Goal: Transaction & Acquisition: Purchase product/service

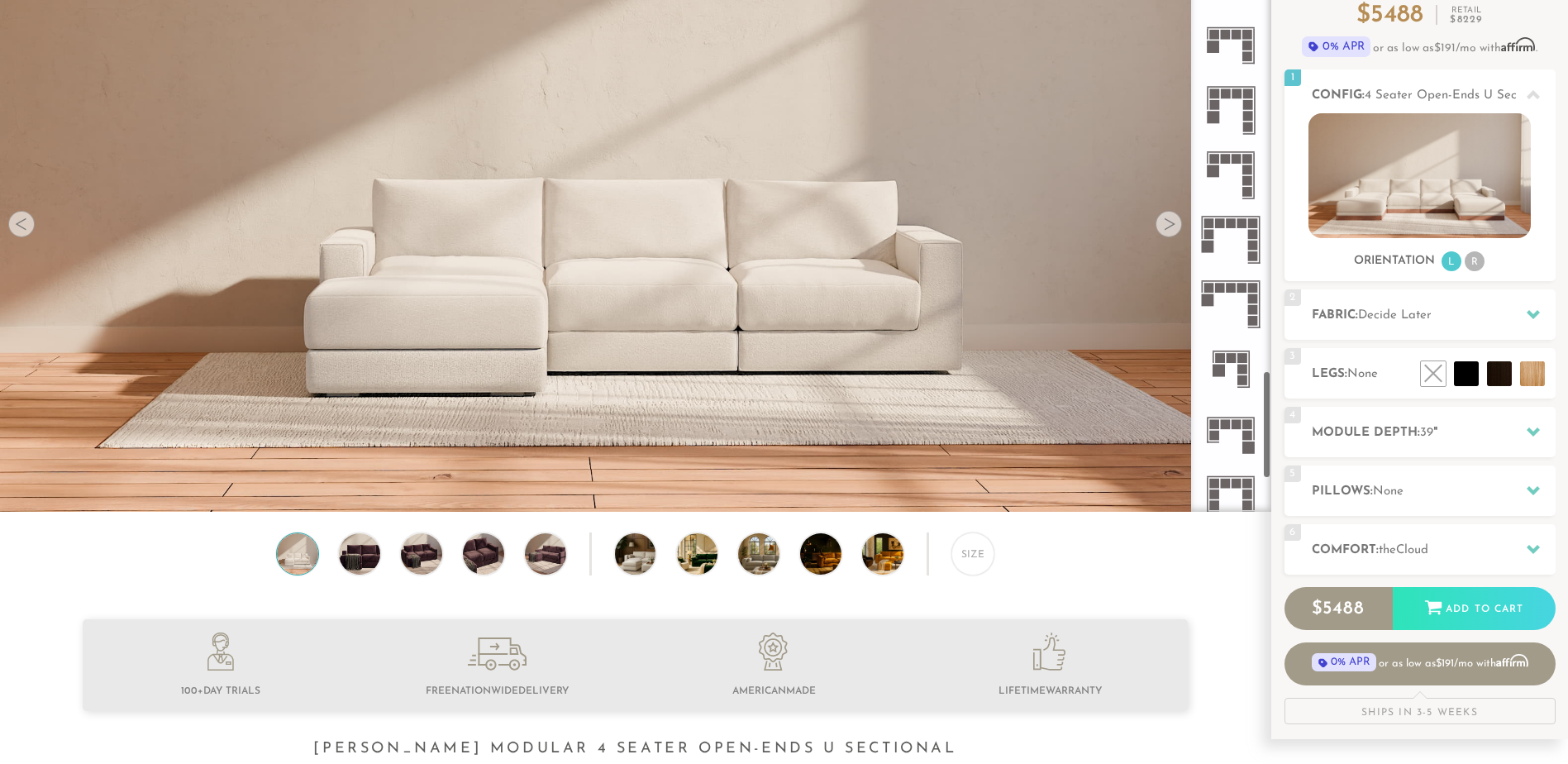
scroll to position [2330, 0]
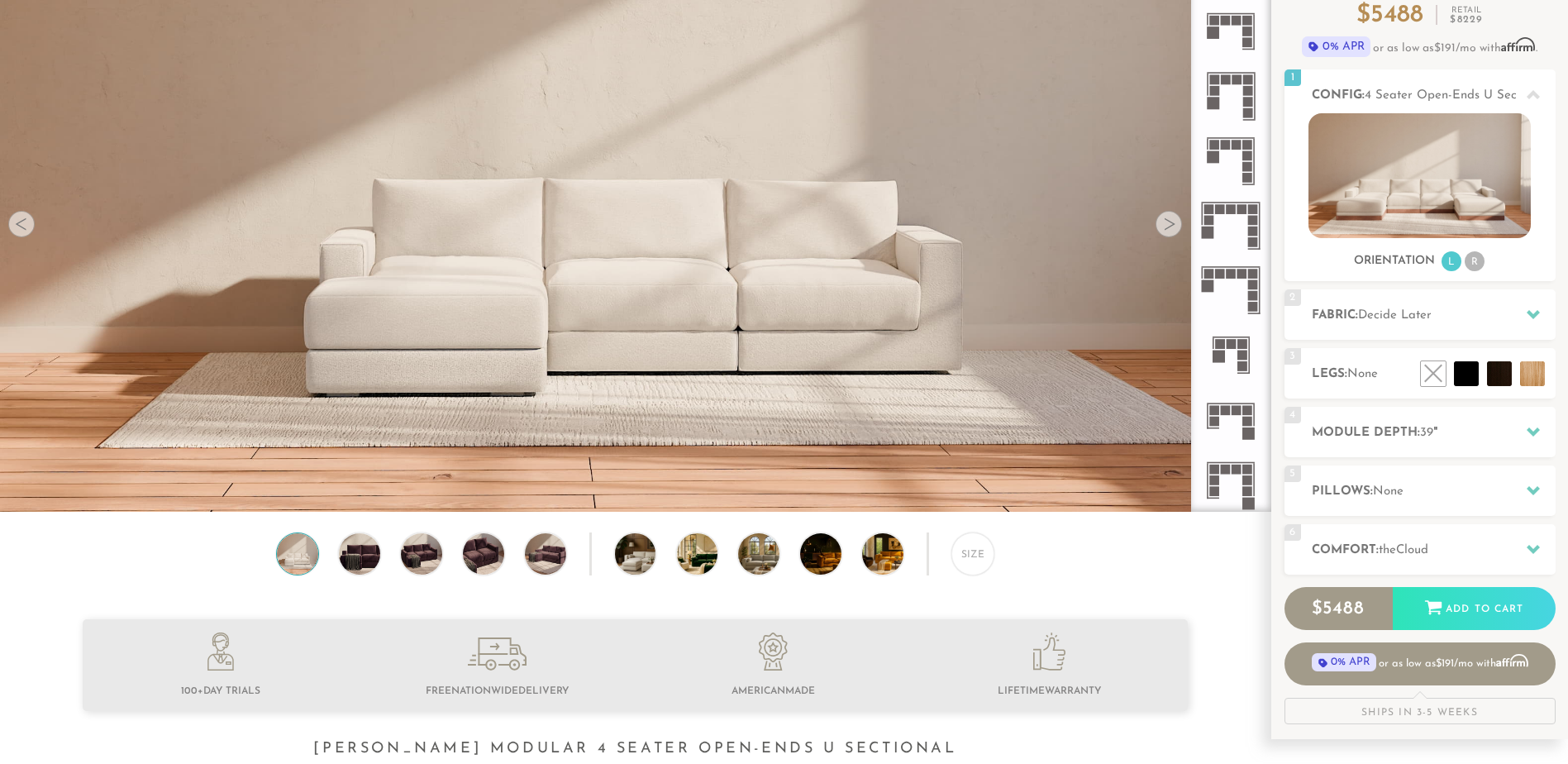
click at [1242, 352] on rect at bounding box center [1242, 355] width 10 height 10
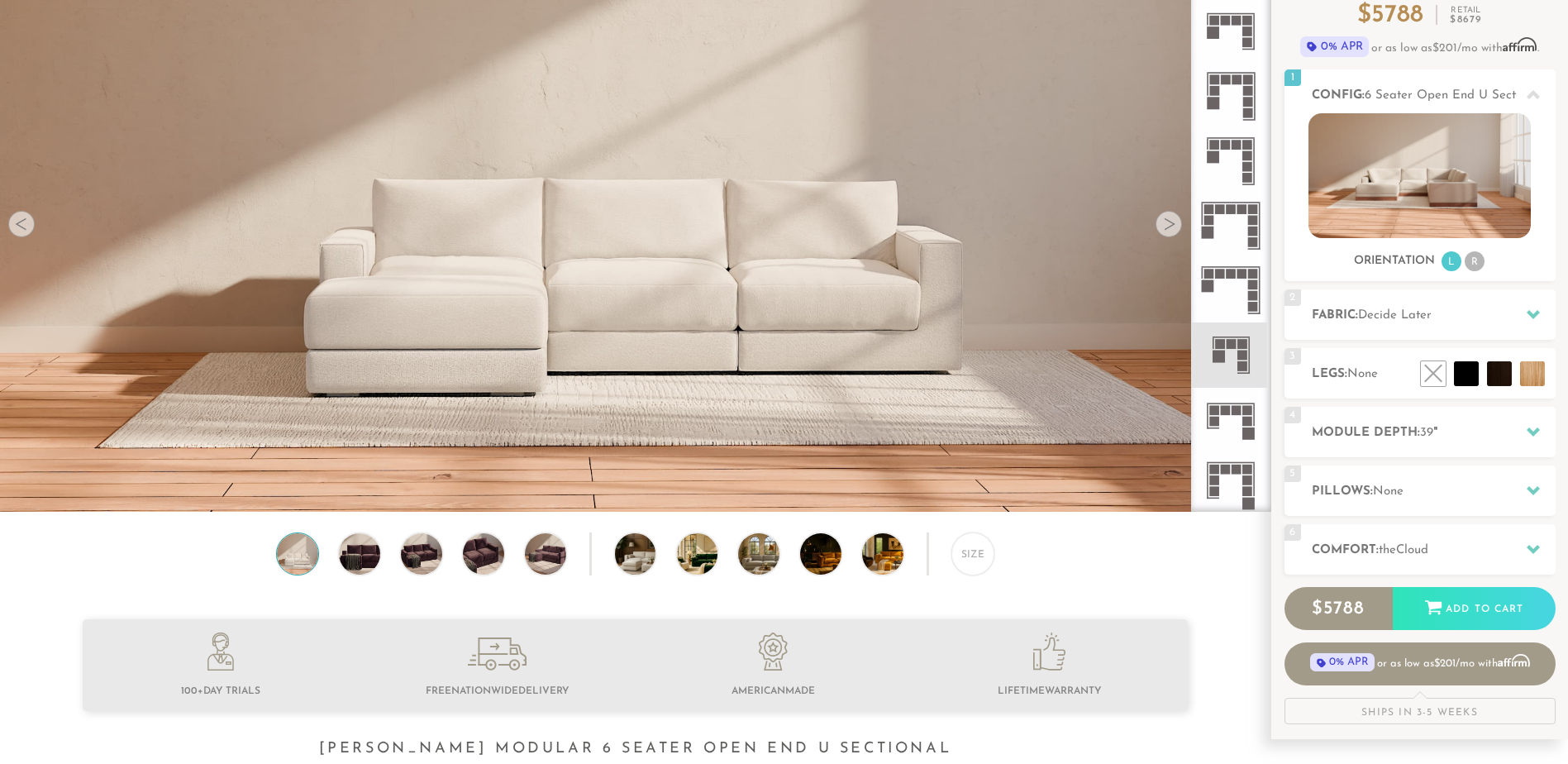
click at [1233, 365] on icon at bounding box center [1231, 354] width 64 height 64
click at [1238, 345] on rect at bounding box center [1242, 343] width 10 height 10
click at [1471, 262] on li "R" at bounding box center [1474, 261] width 20 height 20
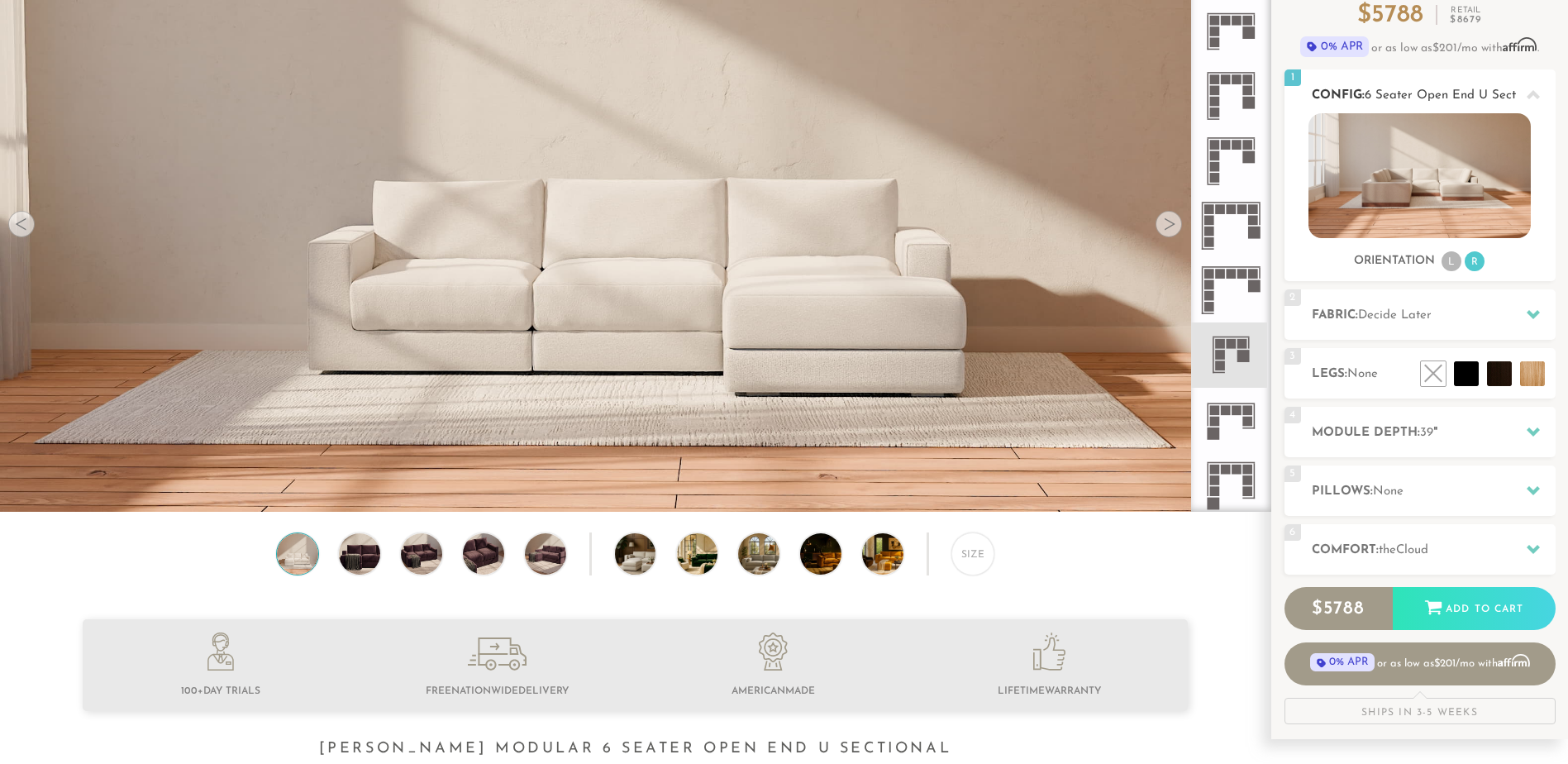
click at [1414, 184] on img at bounding box center [1420, 176] width 222 height 125
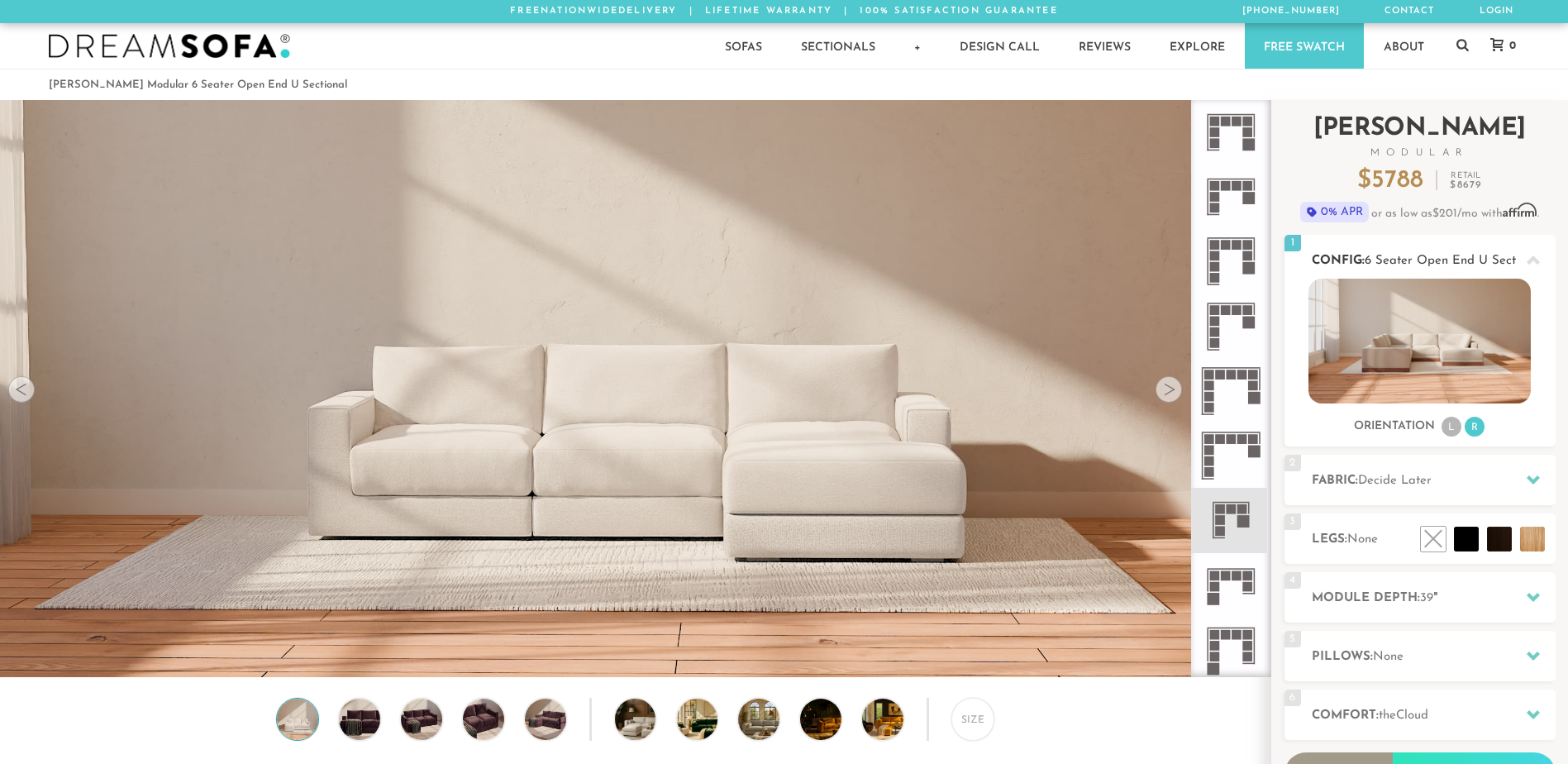
click at [1528, 258] on icon at bounding box center [1534, 261] width 14 height 14
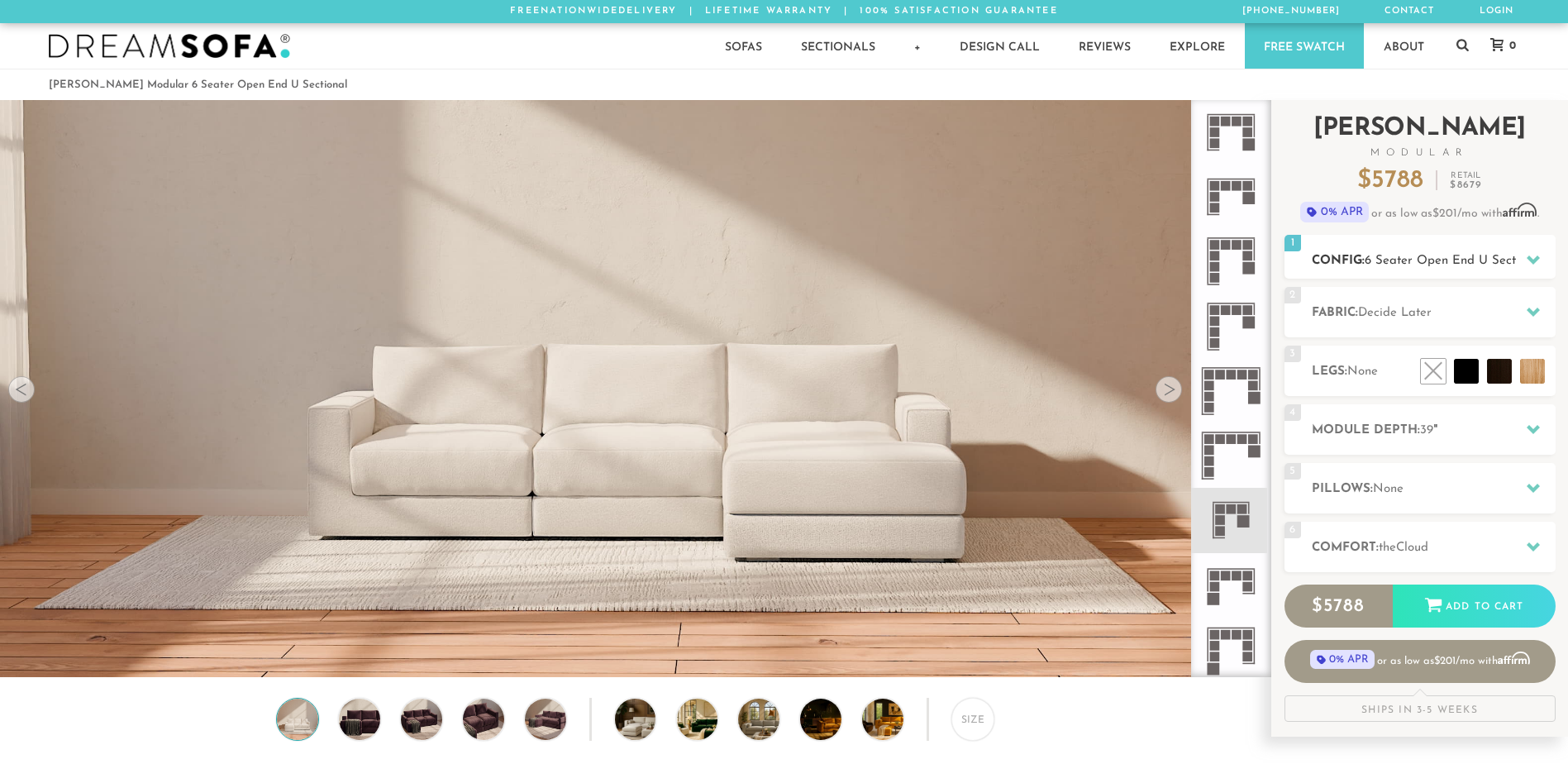
click at [1439, 262] on span "6 Seater Open End U Sectional" at bounding box center [1454, 261] width 179 height 13
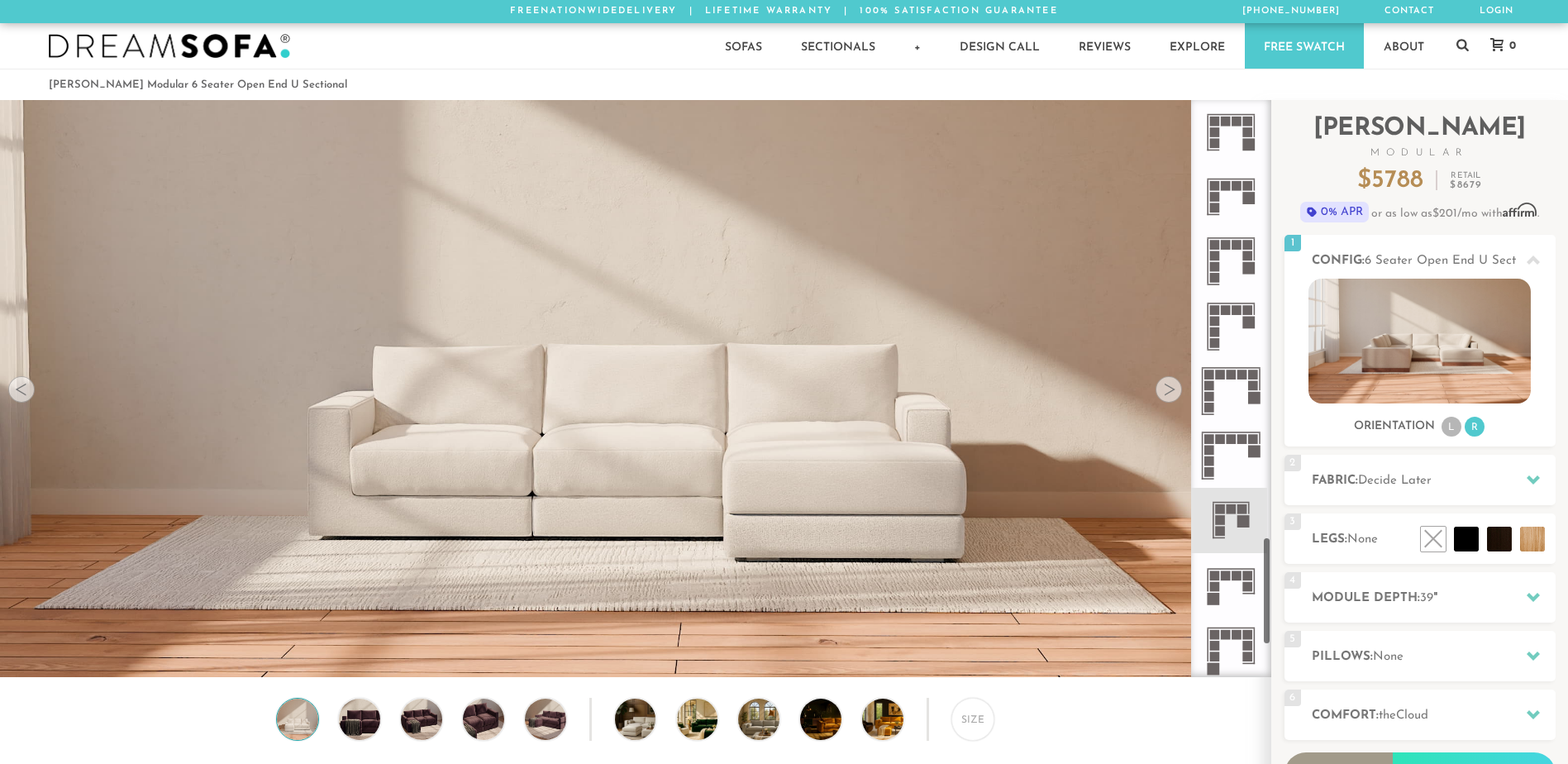
click at [1164, 398] on div at bounding box center [1168, 388] width 26 height 26
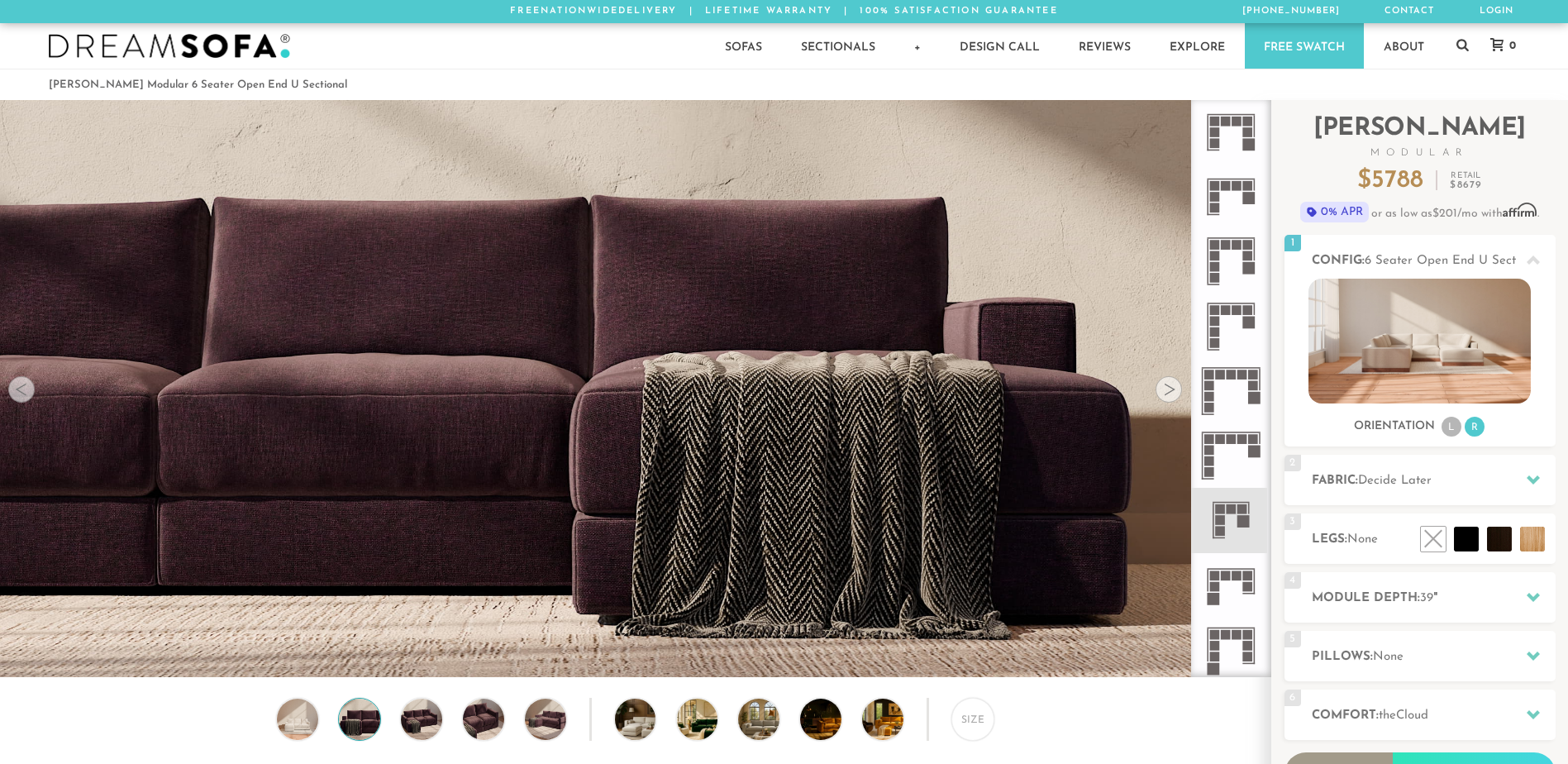
click at [1164, 398] on div at bounding box center [1168, 388] width 26 height 26
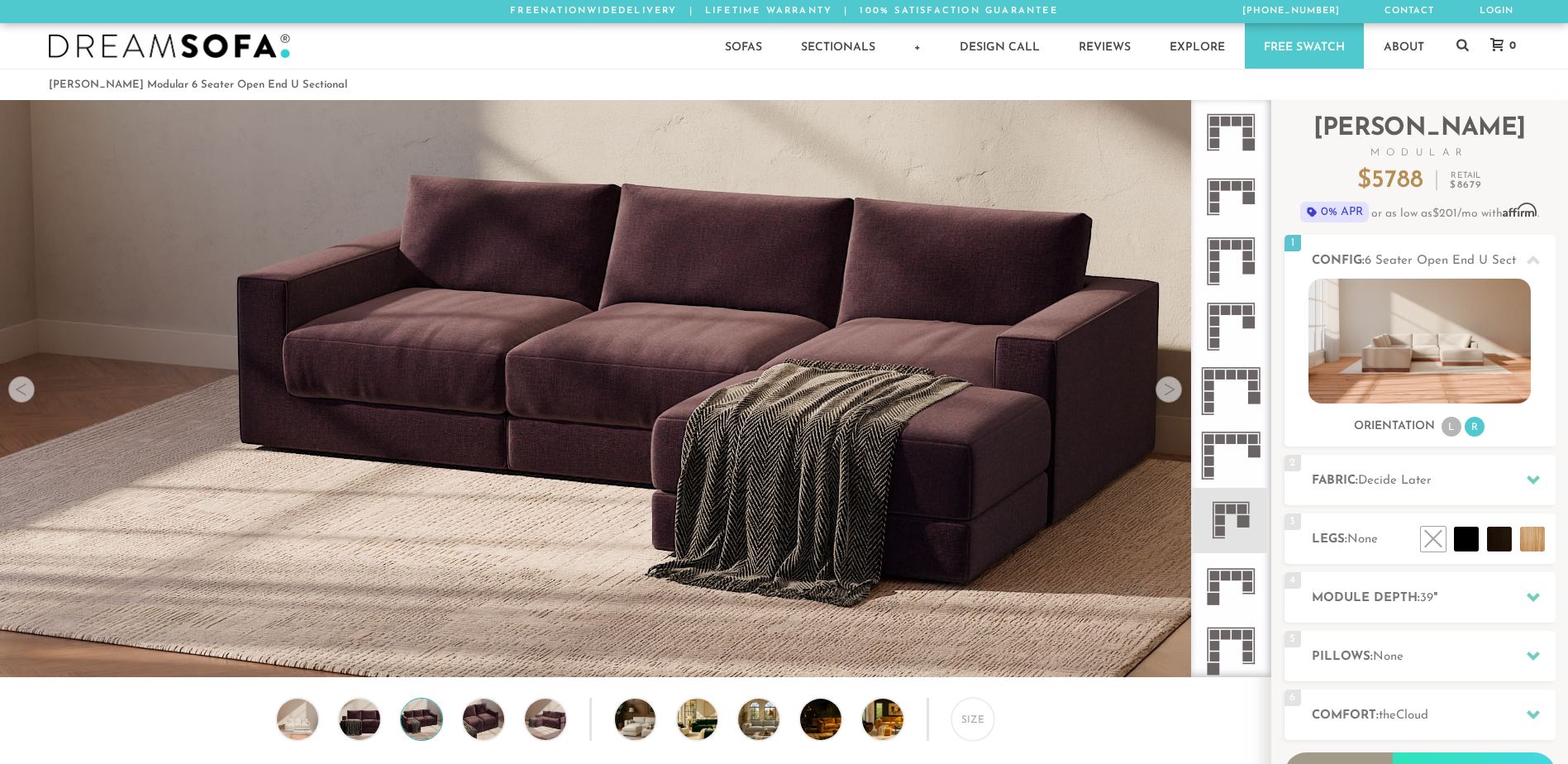
click at [1164, 398] on div at bounding box center [1168, 388] width 26 height 26
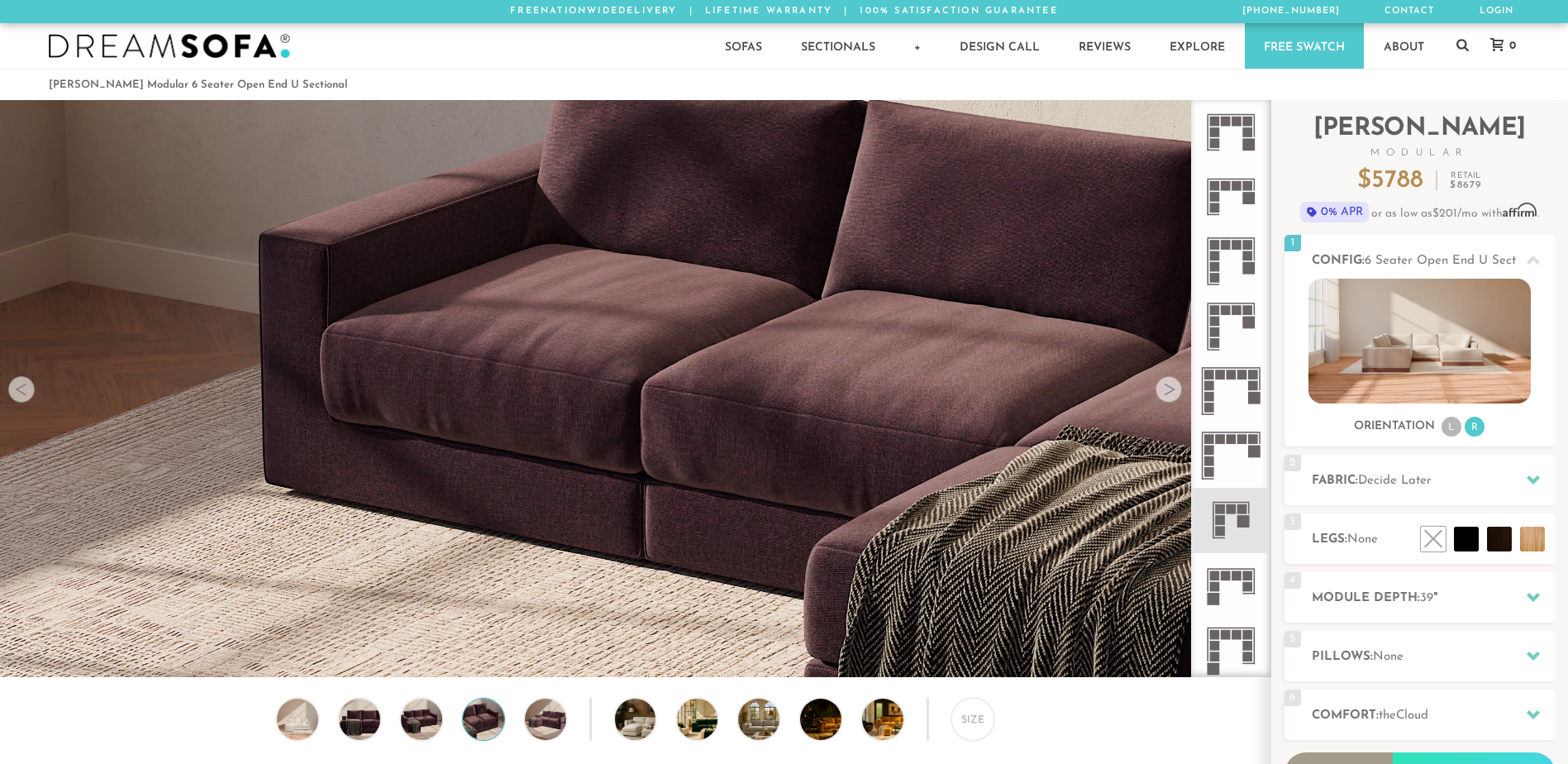
click at [1164, 398] on div at bounding box center [1168, 388] width 26 height 26
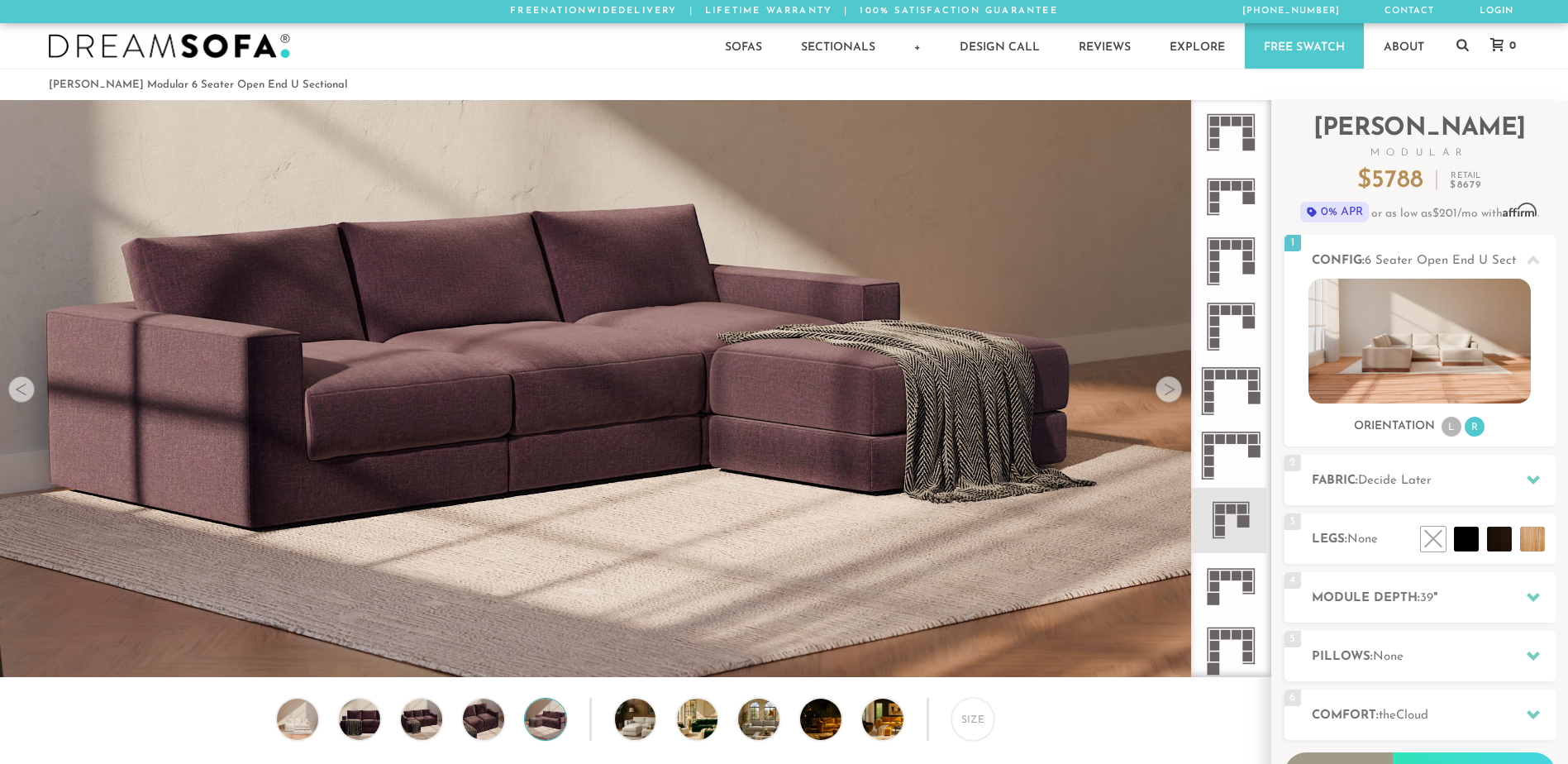
click at [1164, 398] on div at bounding box center [1168, 388] width 26 height 26
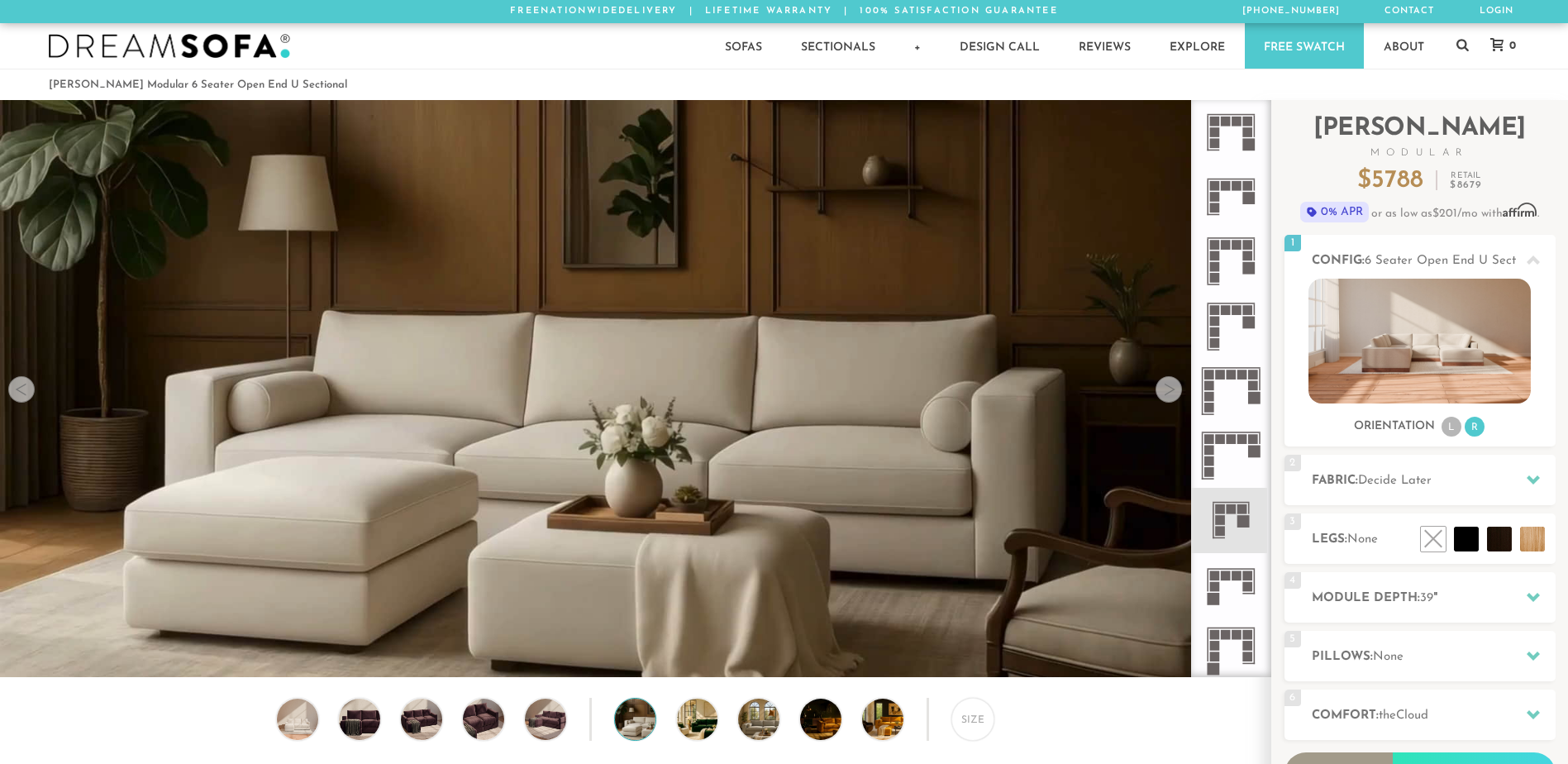
click at [1164, 398] on div at bounding box center [1168, 388] width 26 height 26
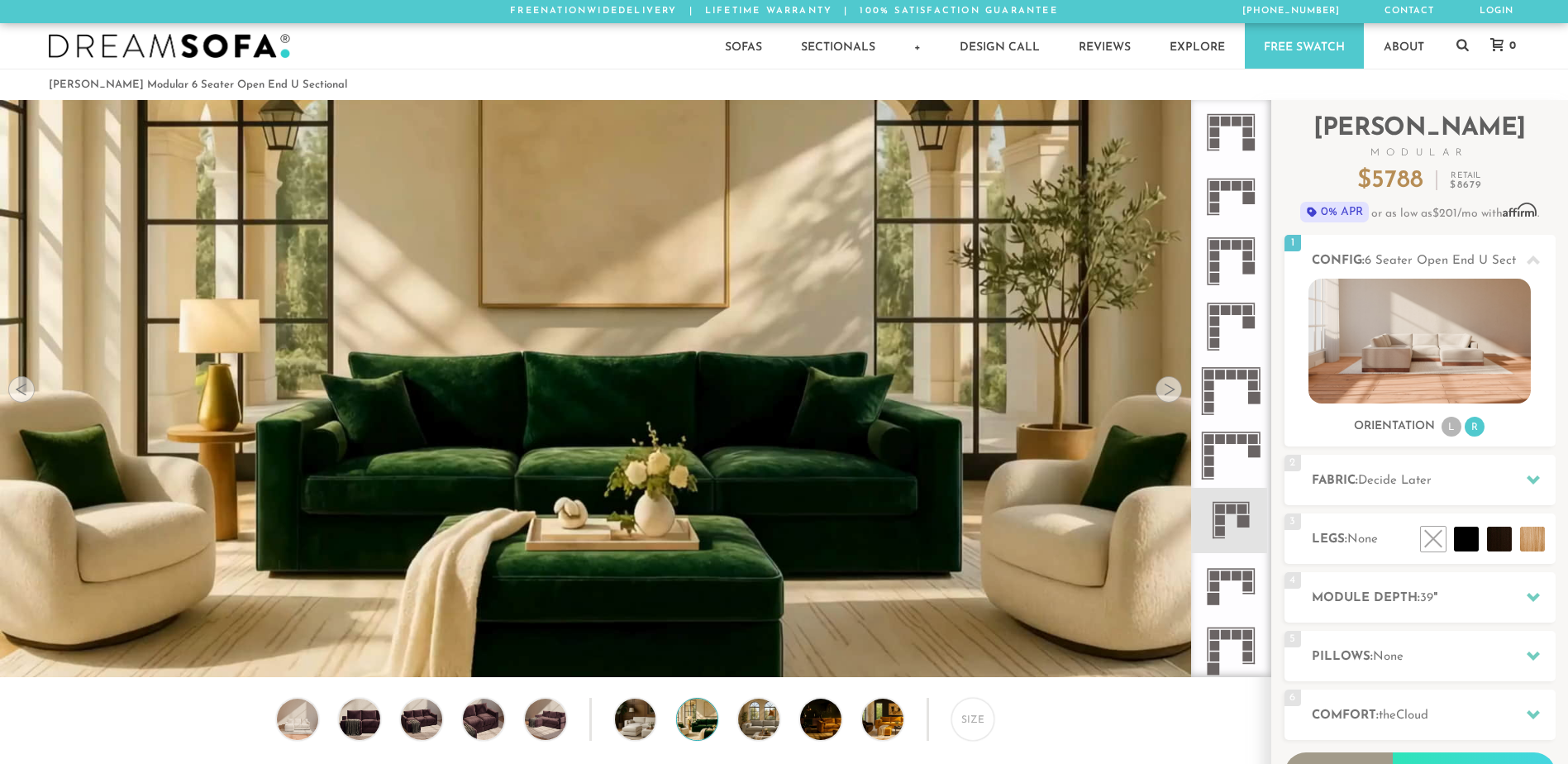
click at [1164, 398] on div at bounding box center [1168, 388] width 26 height 26
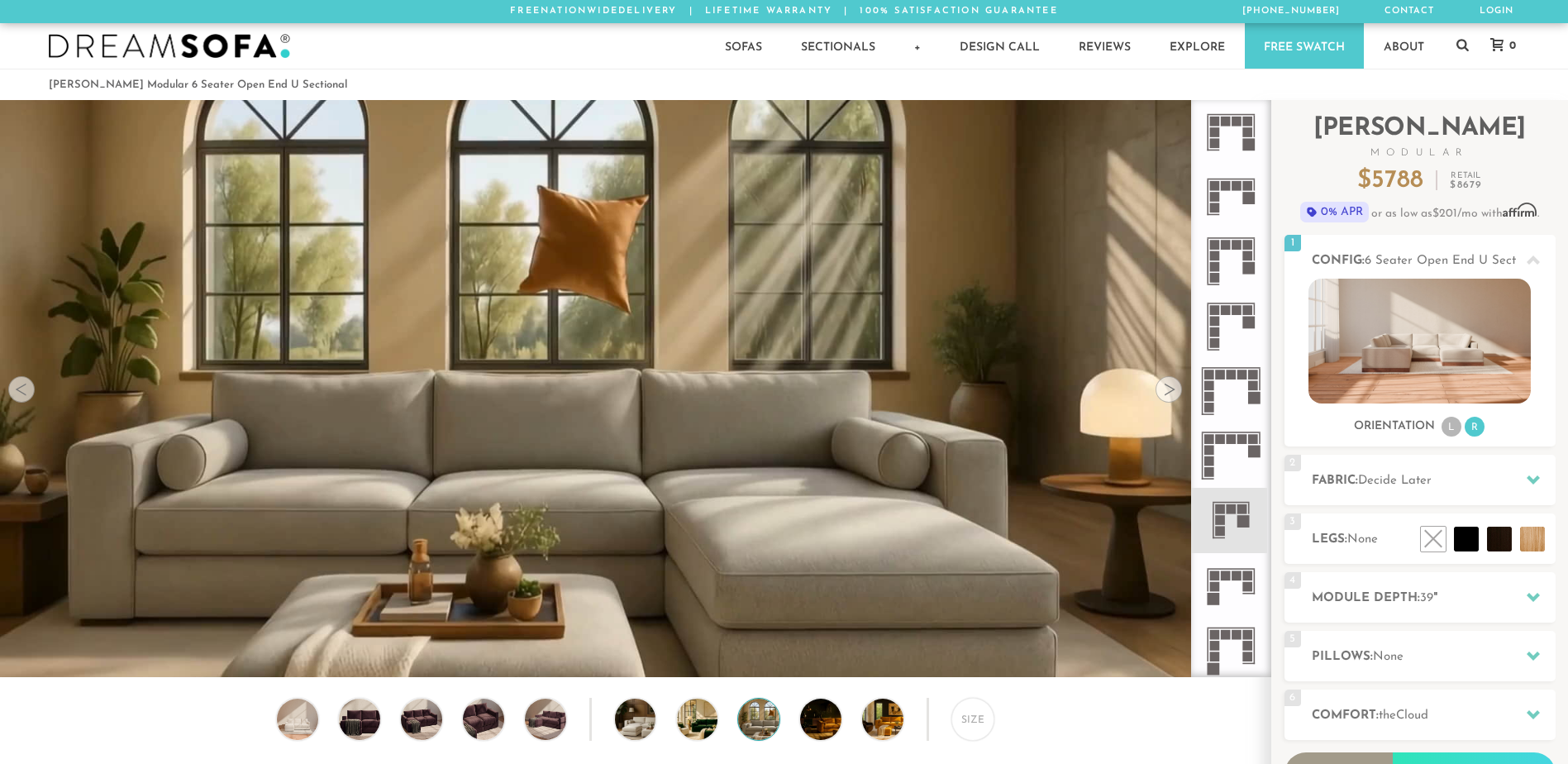
click at [1164, 398] on div at bounding box center [1168, 388] width 26 height 26
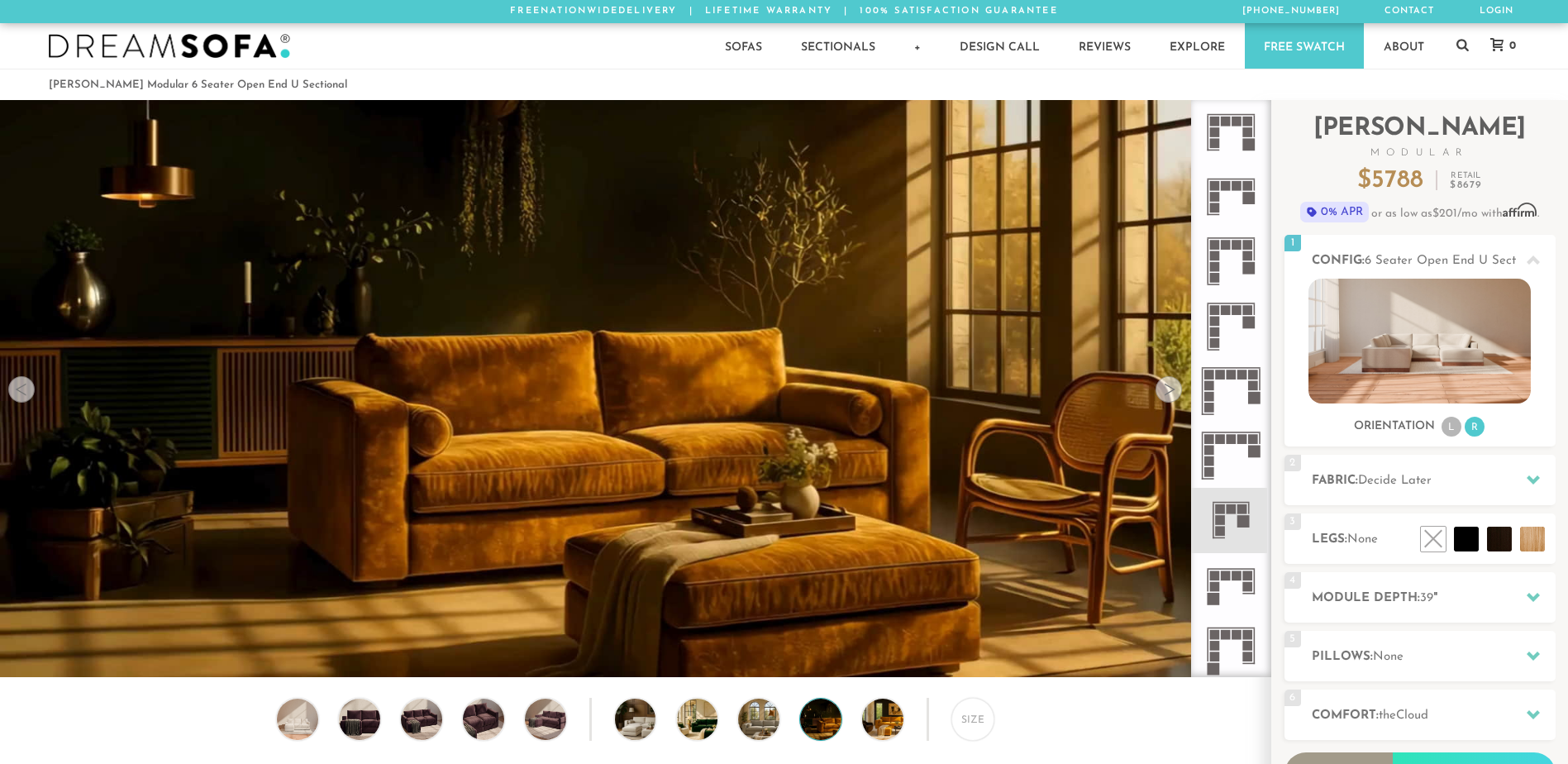
click at [1164, 398] on div at bounding box center [1168, 388] width 26 height 26
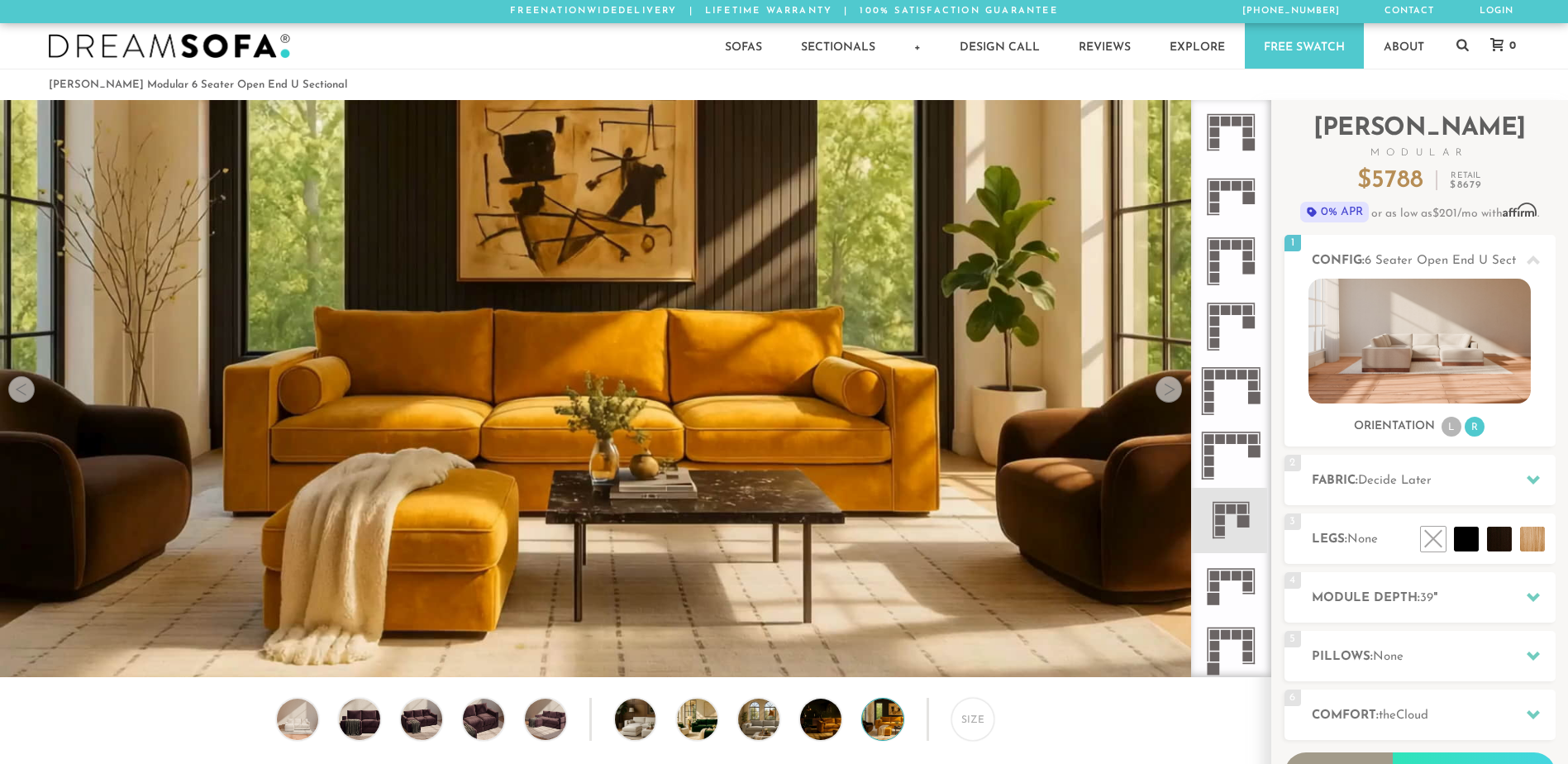
click at [1164, 398] on div at bounding box center [1168, 388] width 26 height 26
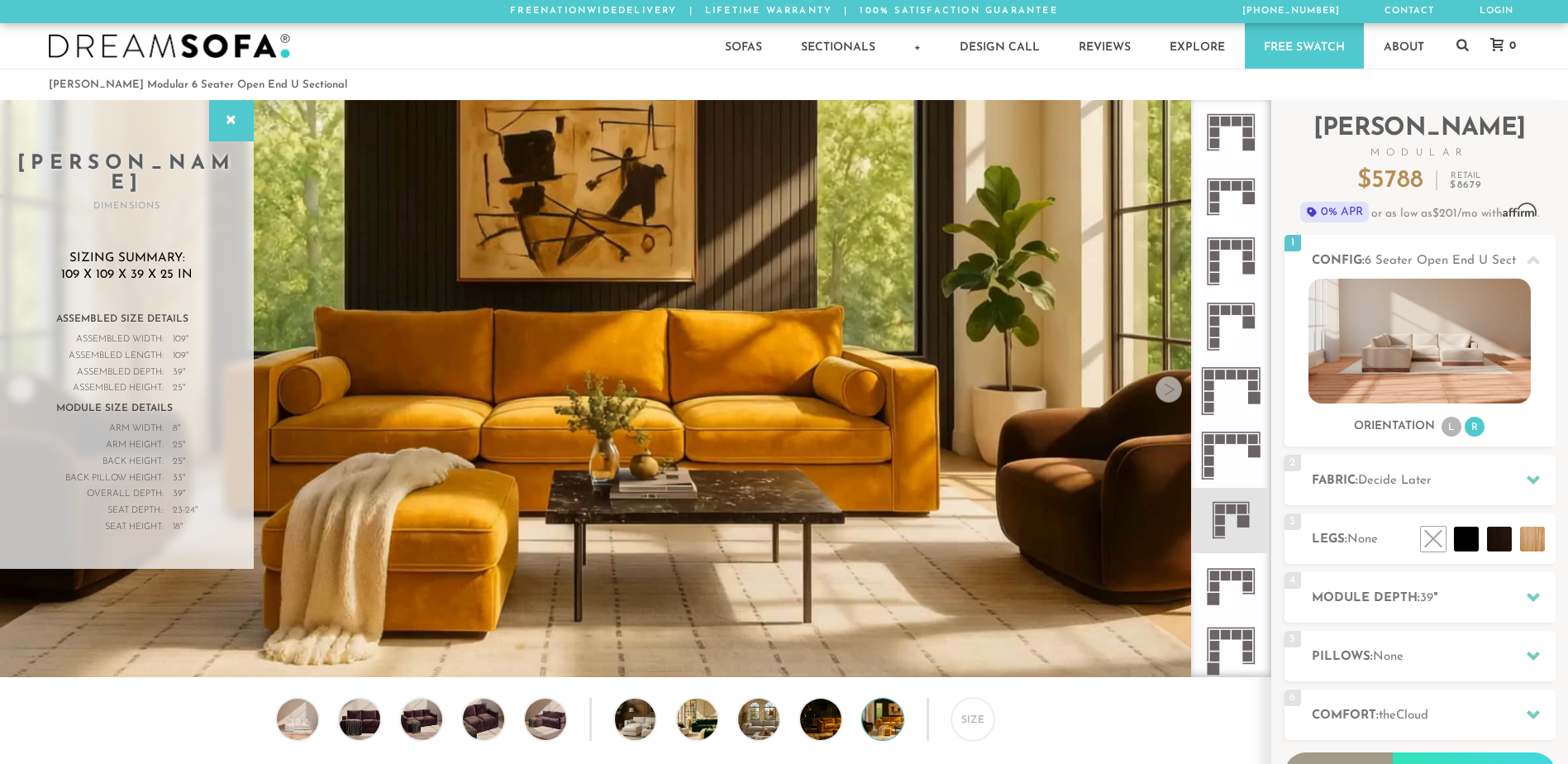
click at [1164, 398] on div at bounding box center [1168, 388] width 26 height 26
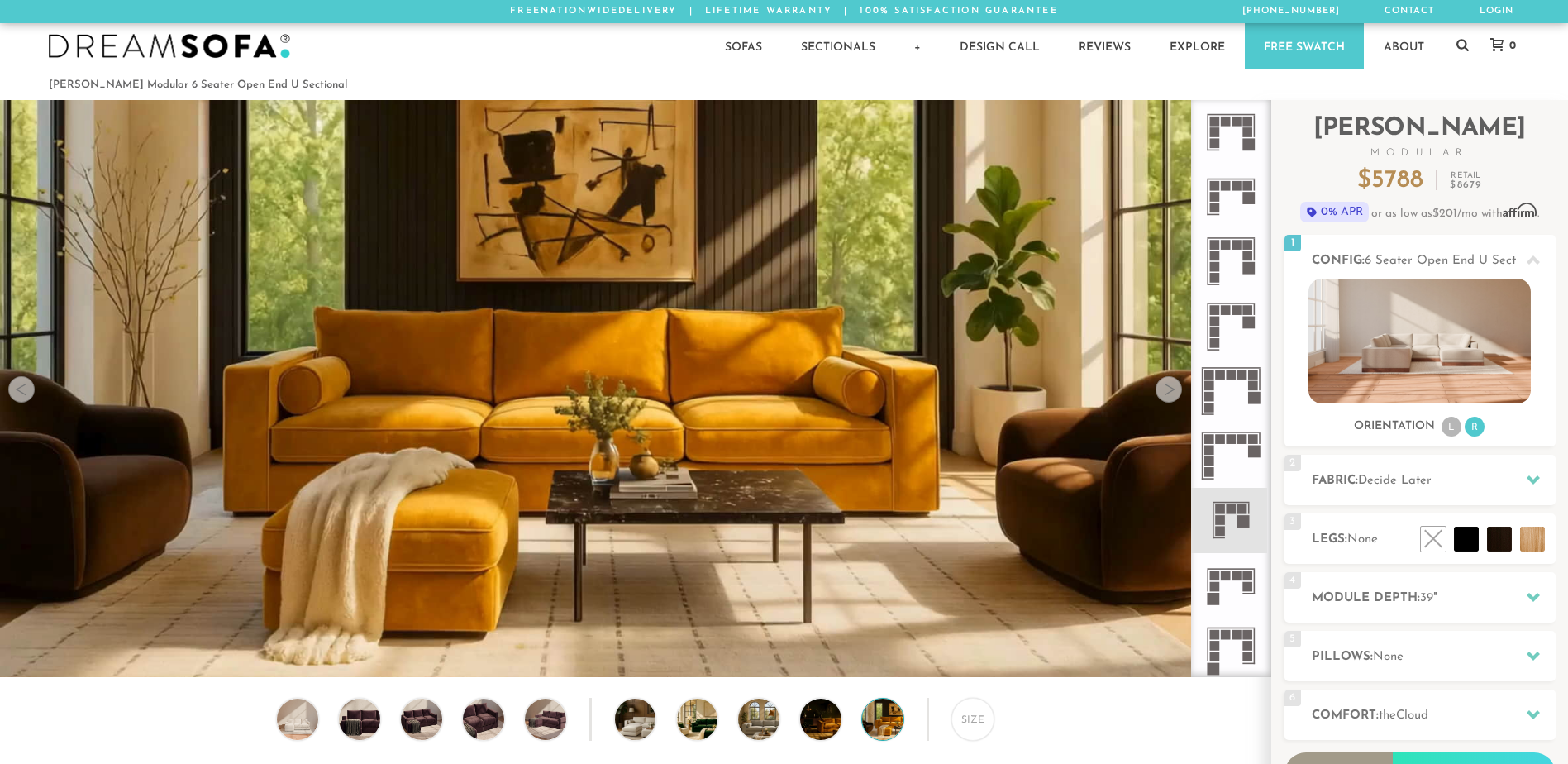
click at [1171, 392] on div at bounding box center [1168, 388] width 26 height 26
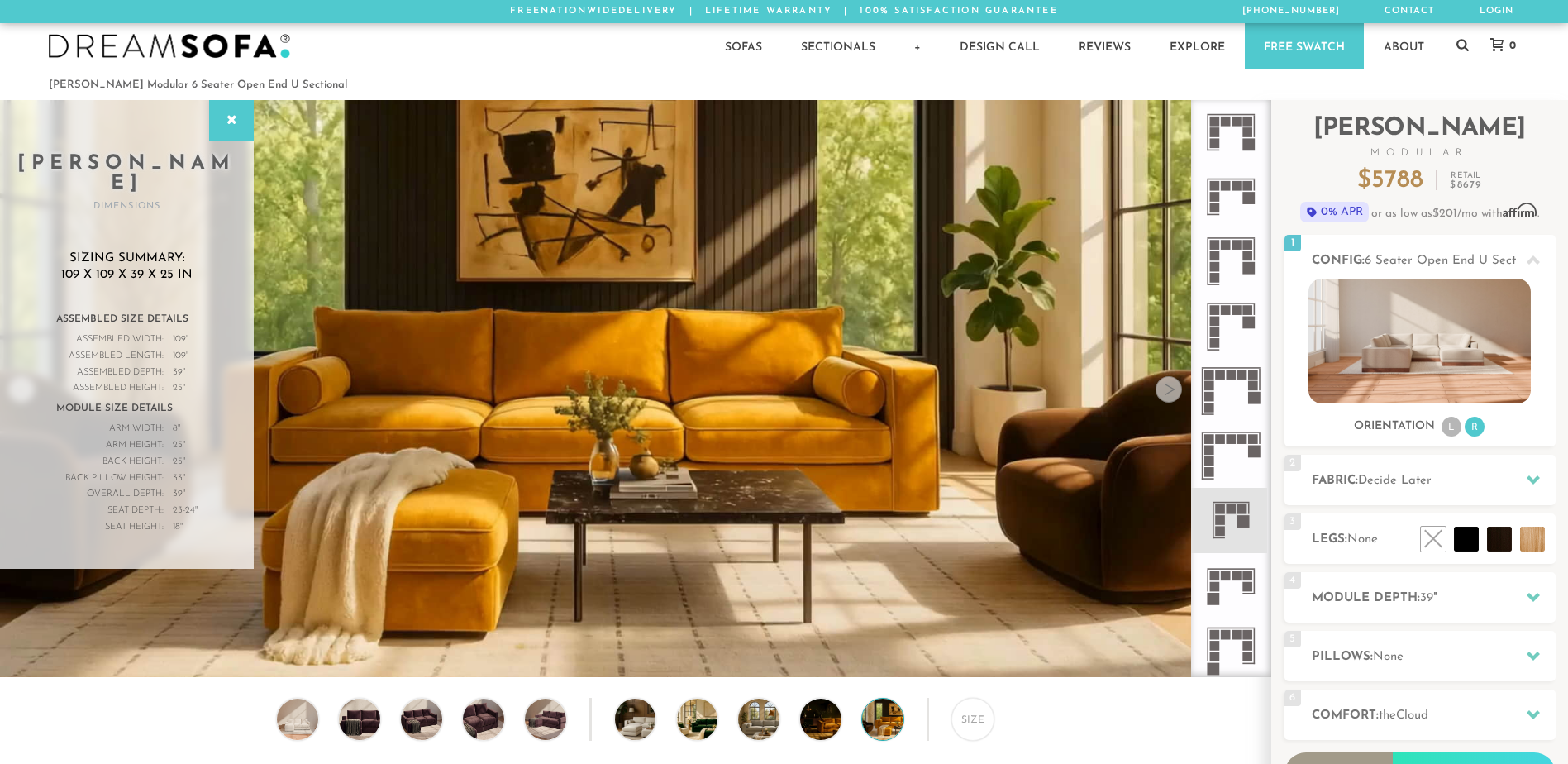
click at [1171, 392] on div at bounding box center [1168, 388] width 26 height 26
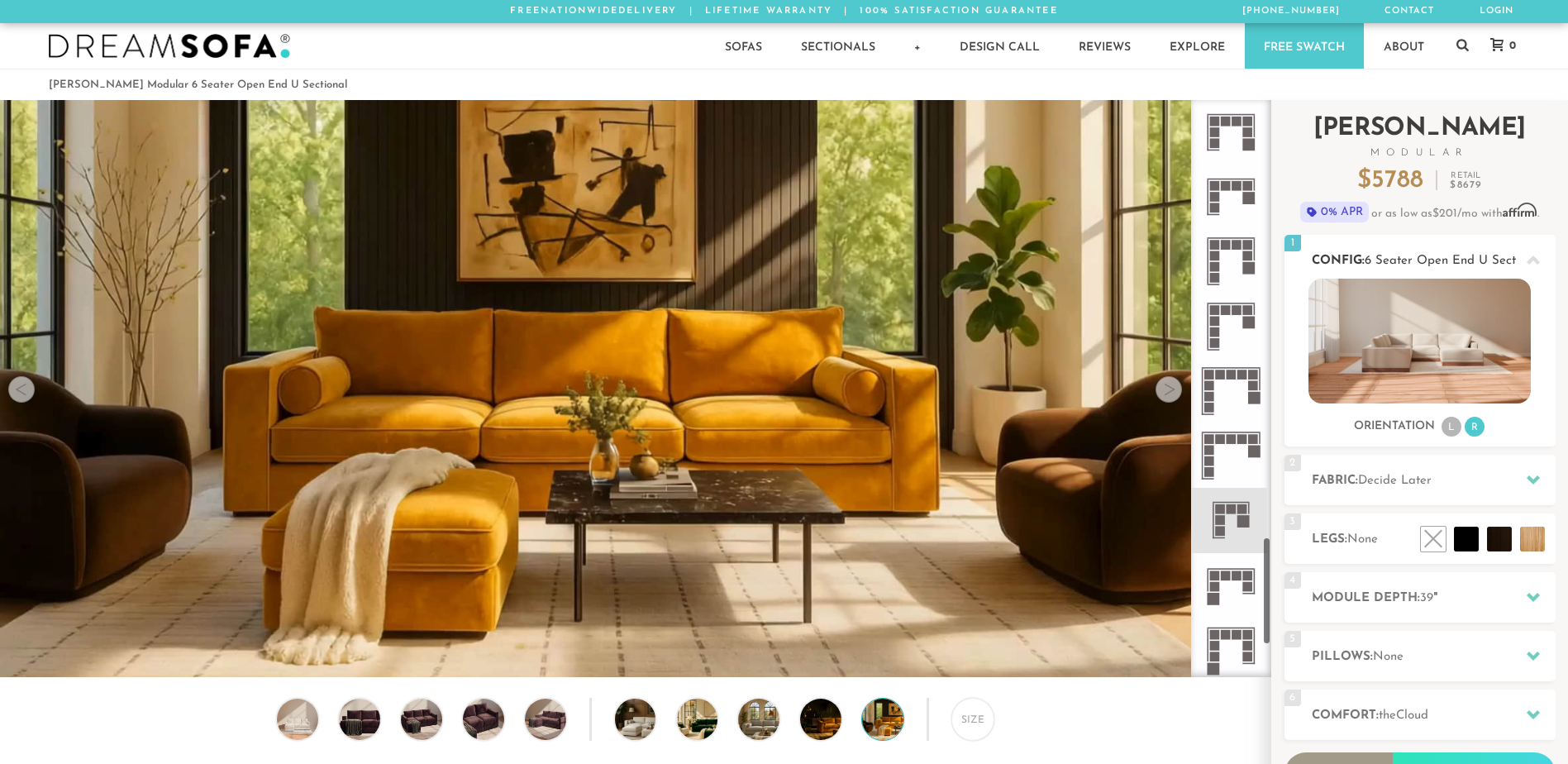
click at [1448, 333] on img at bounding box center [1420, 342] width 222 height 125
